Goal: Task Accomplishment & Management: Manage account settings

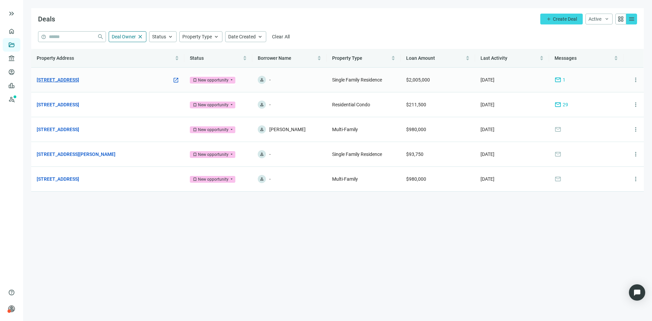
click at [79, 78] on link "[STREET_ADDRESS]" at bounding box center [58, 79] width 42 height 7
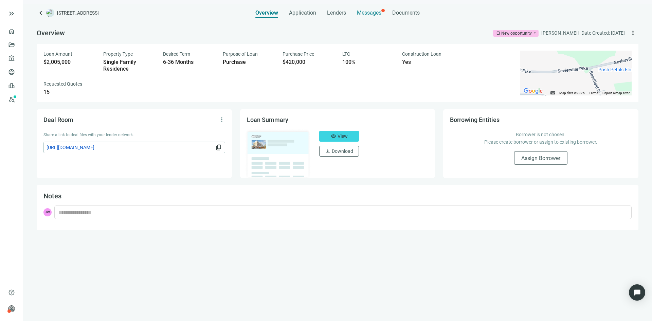
click at [364, 12] on span "Messages" at bounding box center [369, 13] width 24 height 6
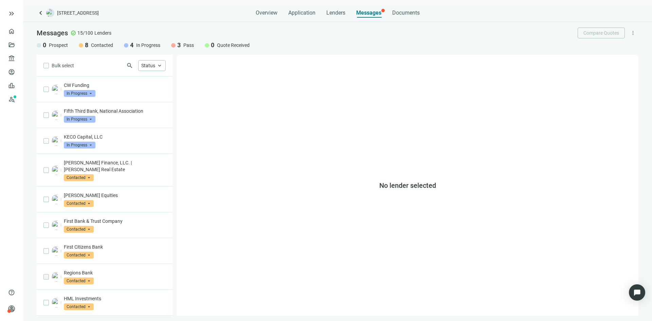
click at [377, 11] on span "Messages" at bounding box center [368, 13] width 25 height 6
click at [105, 89] on div "CW Funding In Progress arrow_drop_down" at bounding box center [115, 89] width 102 height 15
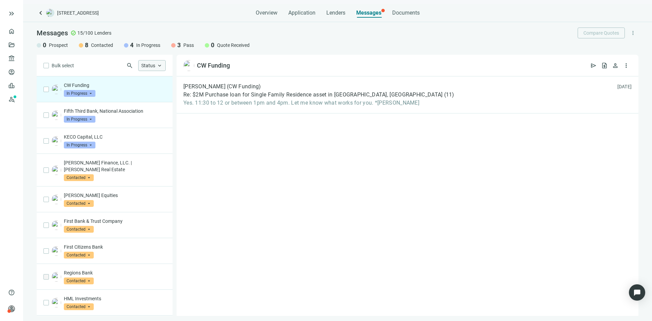
click at [157, 66] on span "keyboard_arrow_up" at bounding box center [160, 65] width 6 height 6
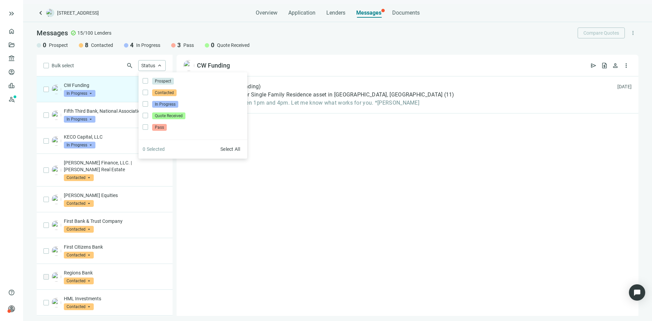
click at [81, 73] on div "Bulk select search Status keyboard_arrow_up Prospect Only Contacted Only In Pro…" at bounding box center [105, 66] width 136 height 22
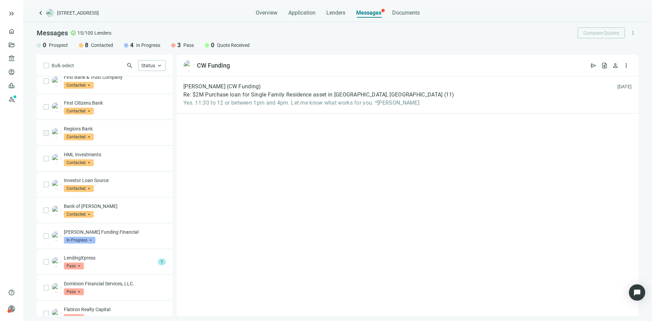
scroll to position [145, 0]
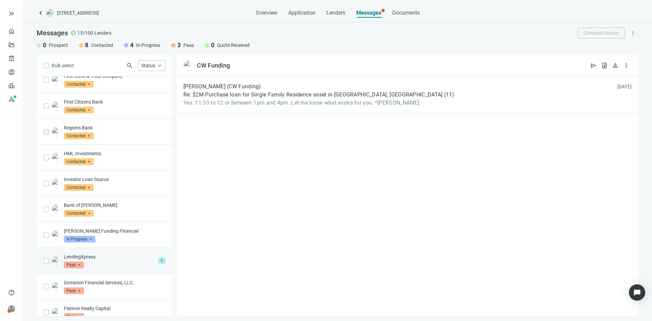
click at [112, 253] on p "LendingXpress" at bounding box center [109, 256] width 91 height 7
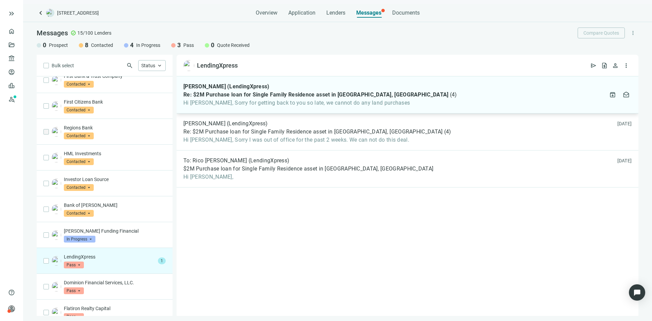
click at [256, 105] on span "Hi [PERSON_NAME], Sorry for getting back to you so late, we cannot do any land …" at bounding box center [319, 102] width 273 height 7
